Goal: Task Accomplishment & Management: Manage account settings

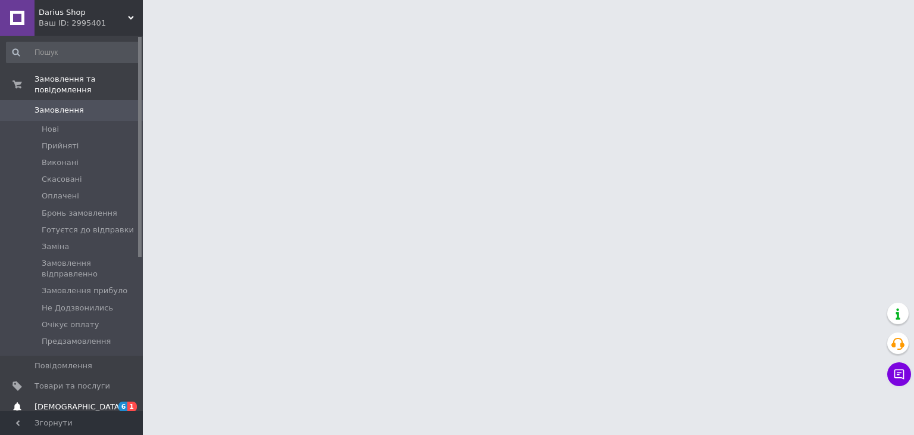
click at [67, 401] on span "[DEMOGRAPHIC_DATA]" at bounding box center [79, 406] width 88 height 11
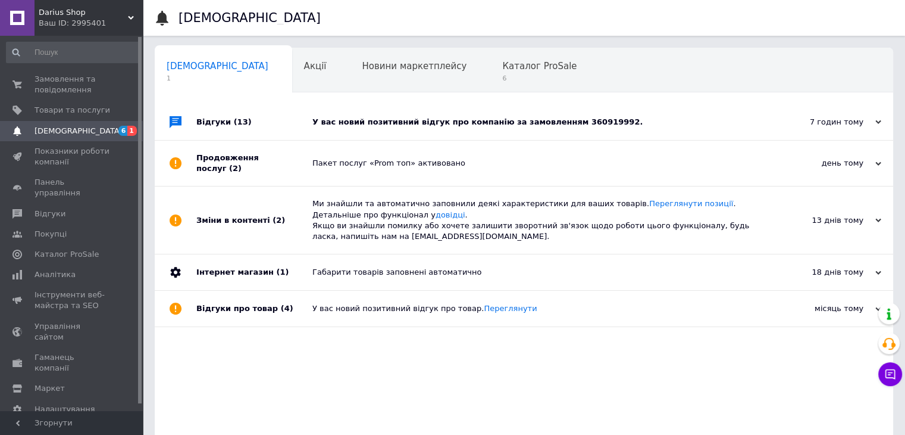
click at [524, 123] on div "У вас новий позитивний відгук про компанію за замовленням 360919992." at bounding box center [538, 122] width 450 height 11
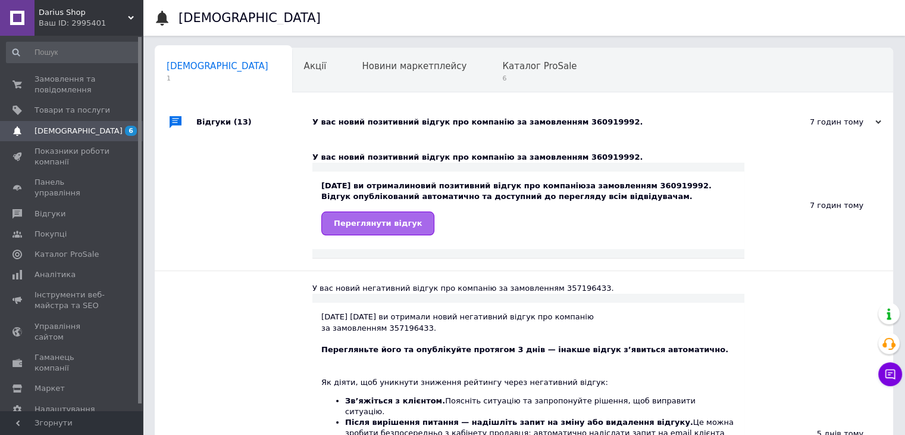
click at [360, 230] on link "Переглянути відгук" at bounding box center [377, 223] width 113 height 24
click at [72, 89] on span "Замовлення та повідомлення" at bounding box center [73, 84] width 76 height 21
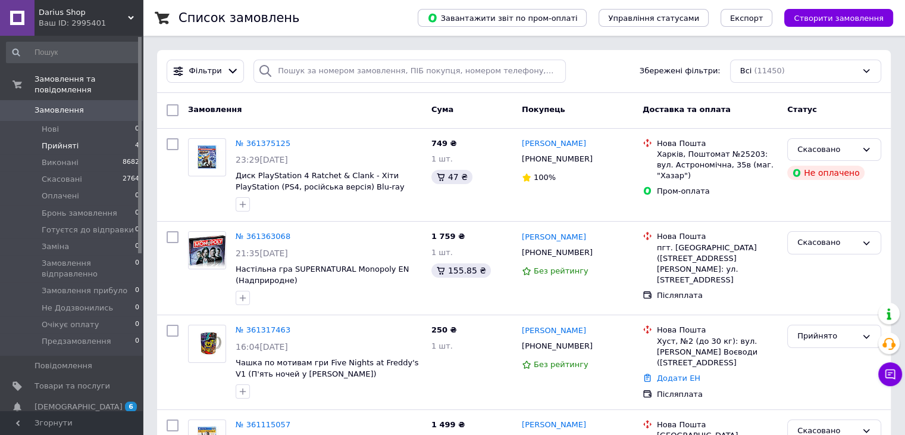
click at [67, 140] on span "Прийняті" at bounding box center [60, 145] width 37 height 11
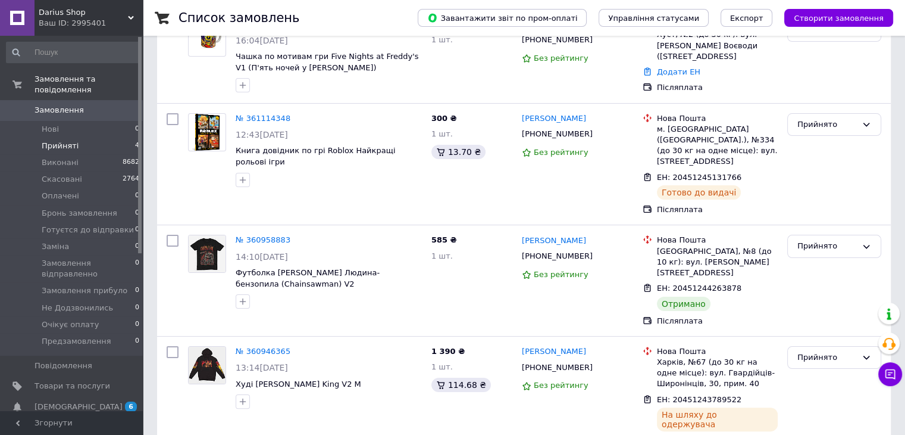
scroll to position [164, 0]
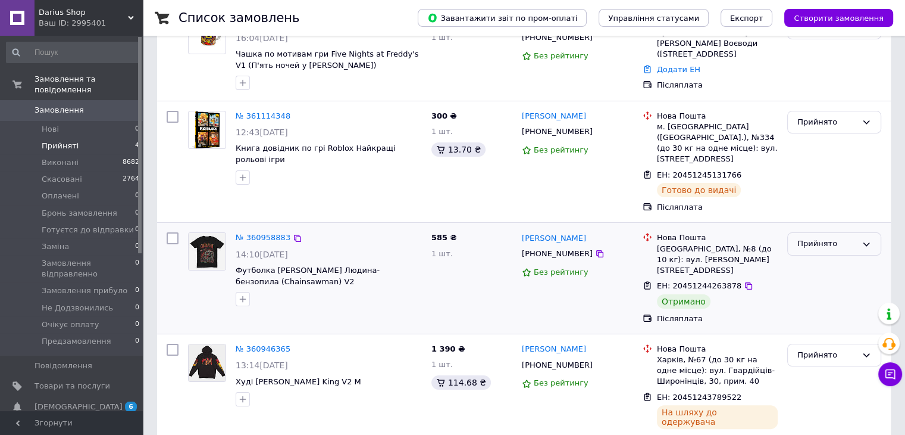
click at [848, 238] on div "Прийнято" at bounding box center [828, 244] width 60 height 13
click at [830, 258] on li "Виконано" at bounding box center [834, 269] width 93 height 22
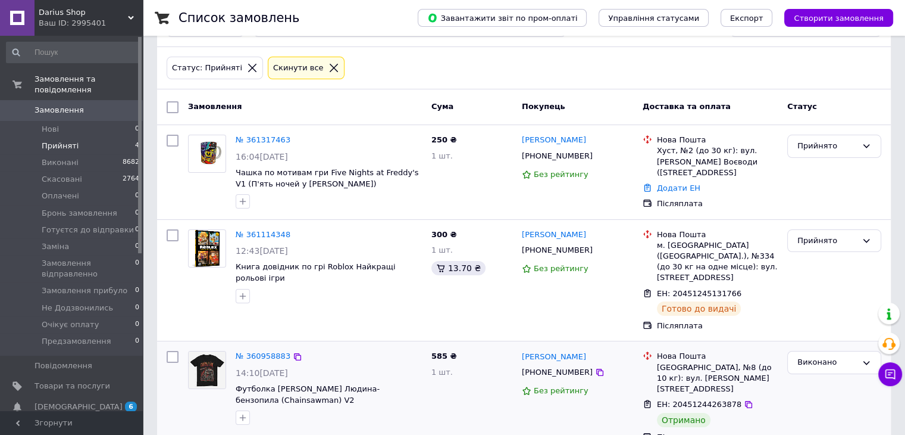
scroll to position [45, 0]
